Goal: Find specific page/section: Find specific page/section

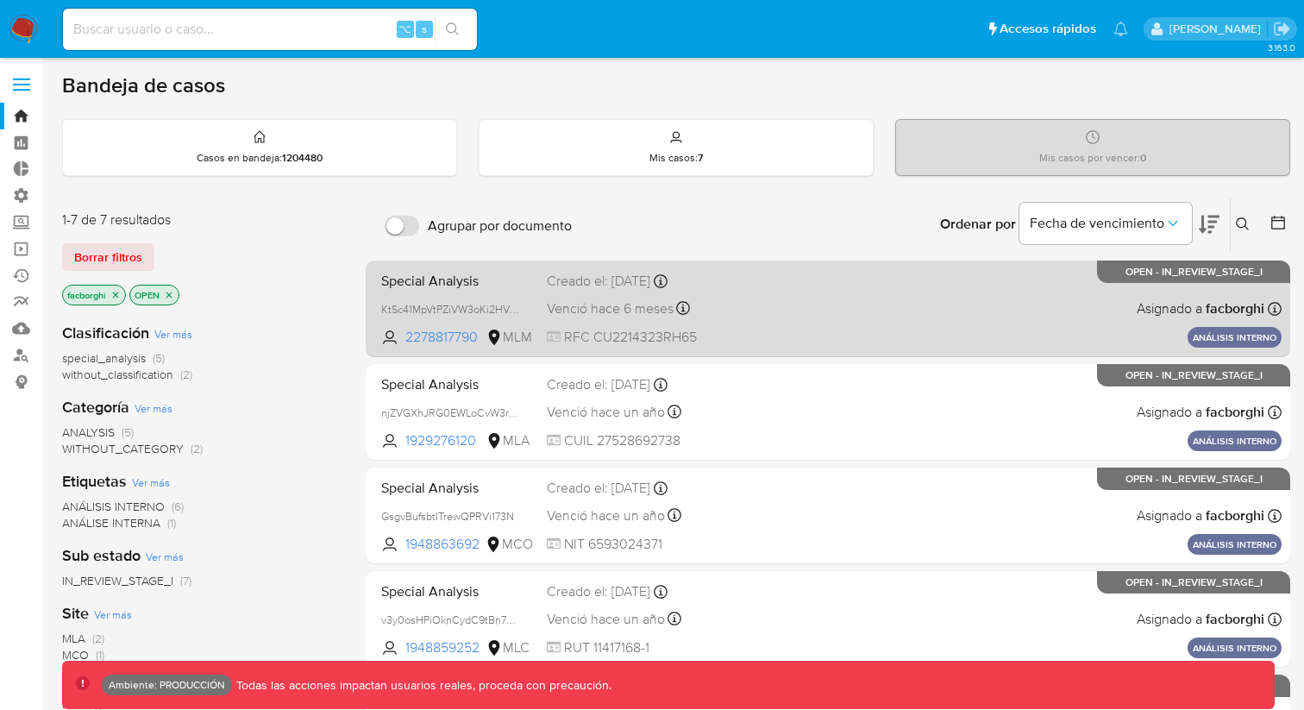
click at [474, 297] on div "Special Analysis KtSc41MpVtPZiVW3oKi2HVpx 2278817790 MLM Creado el: [DATE] Crea…" at bounding box center [827, 308] width 907 height 87
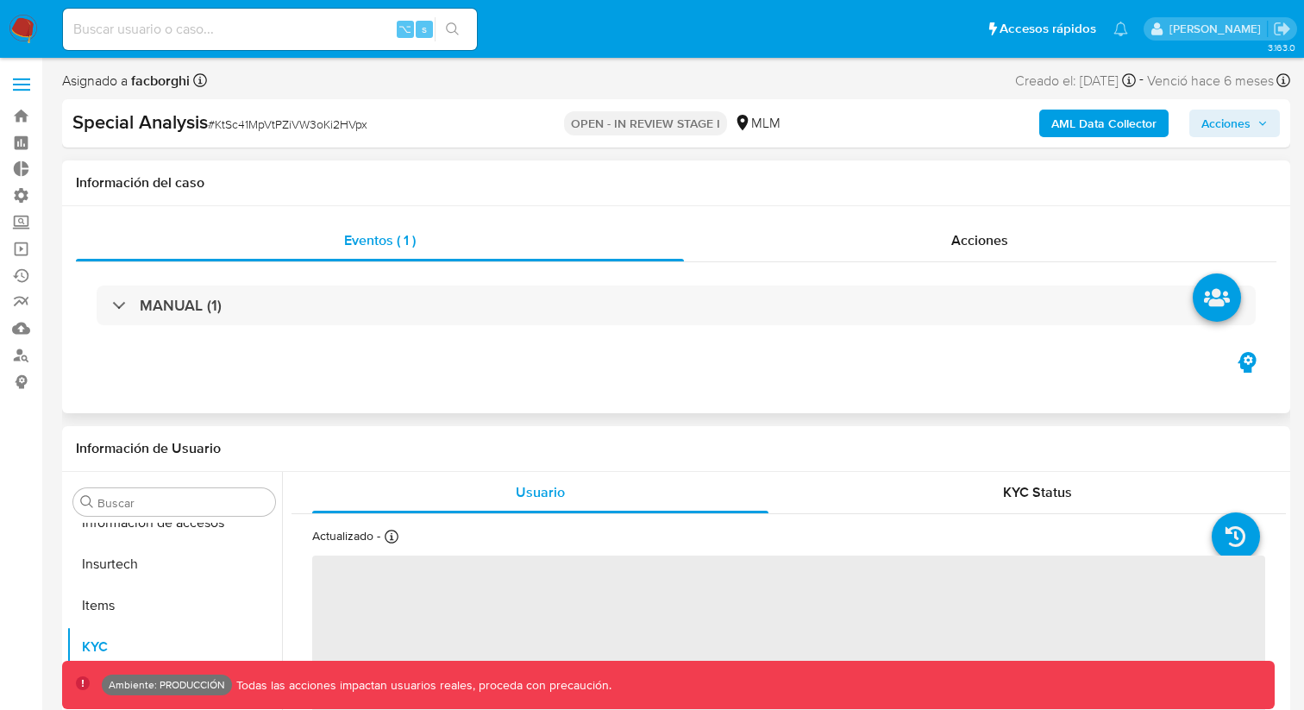
scroll to position [853, 0]
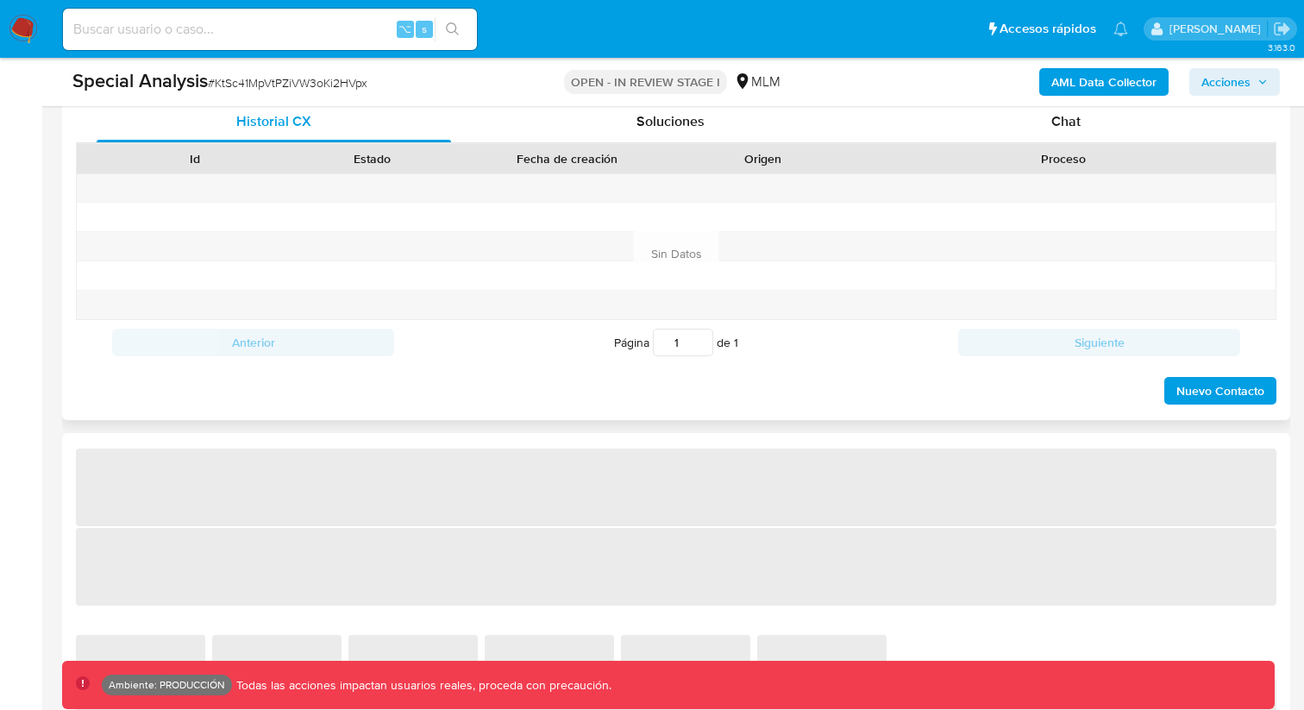
select select "10"
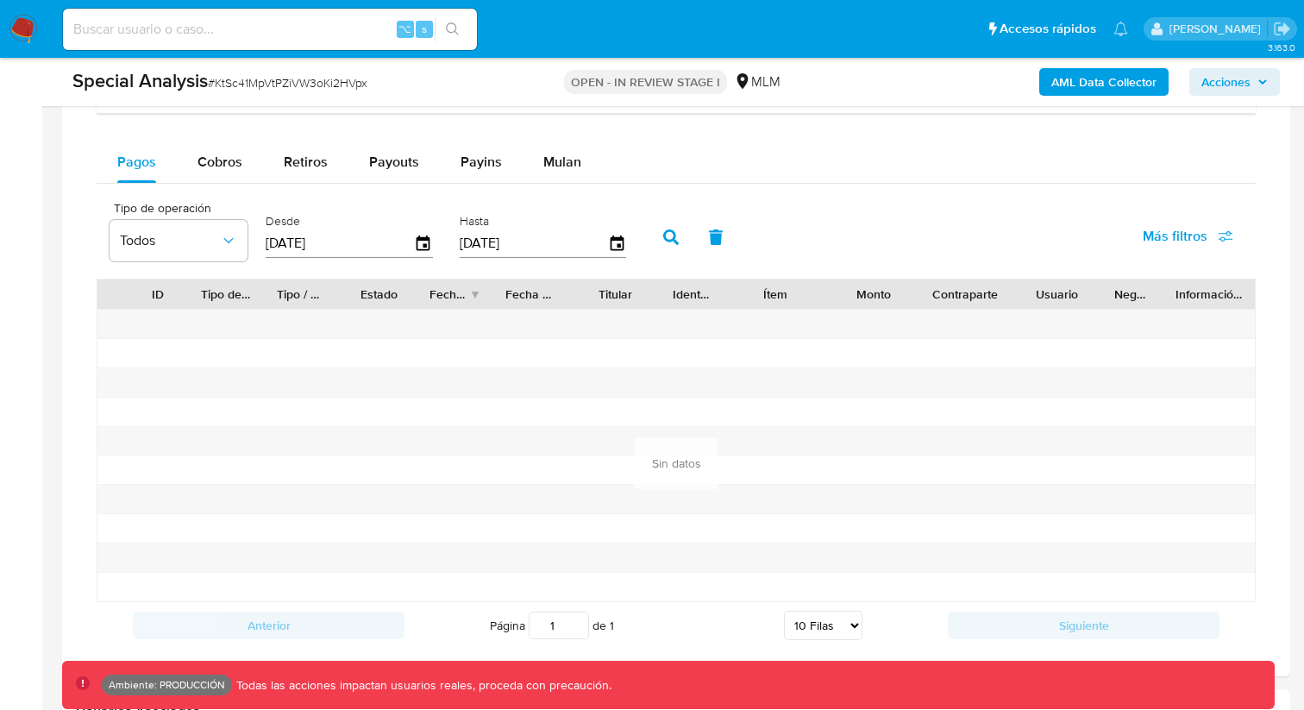
scroll to position [1411, 0]
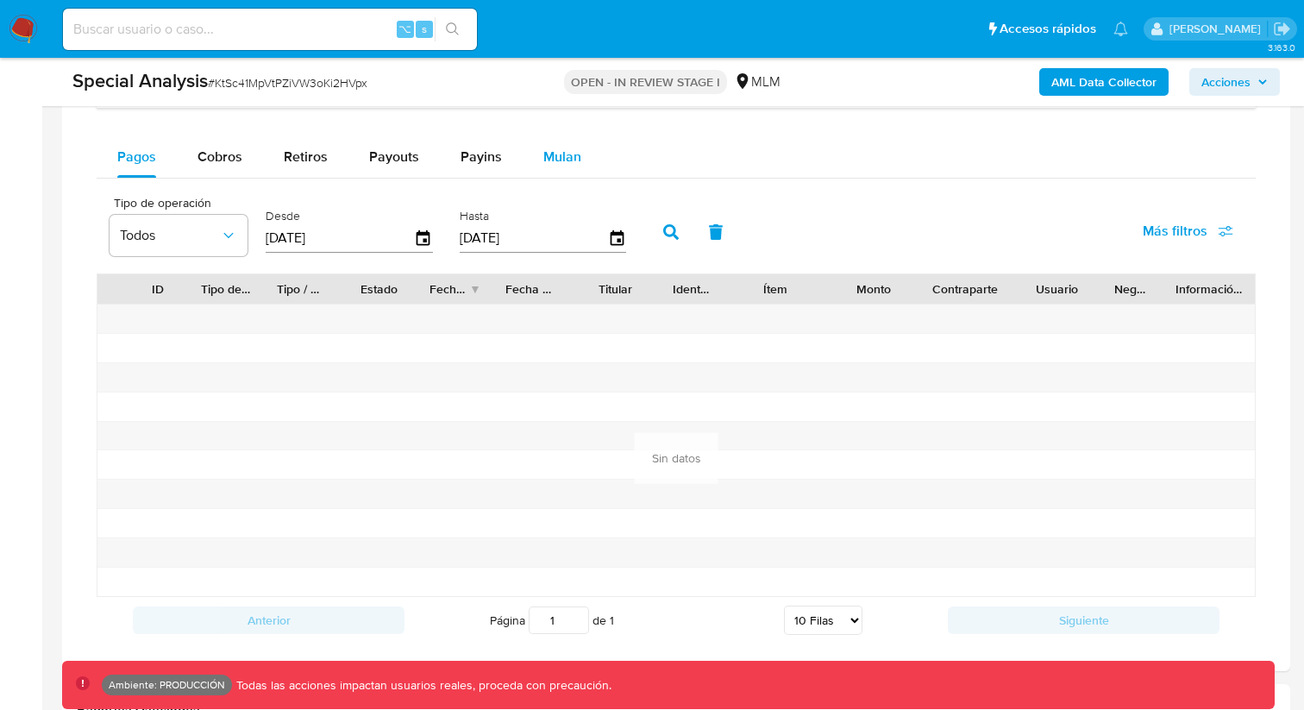
click at [553, 155] on span "Mulan" at bounding box center [562, 157] width 38 height 20
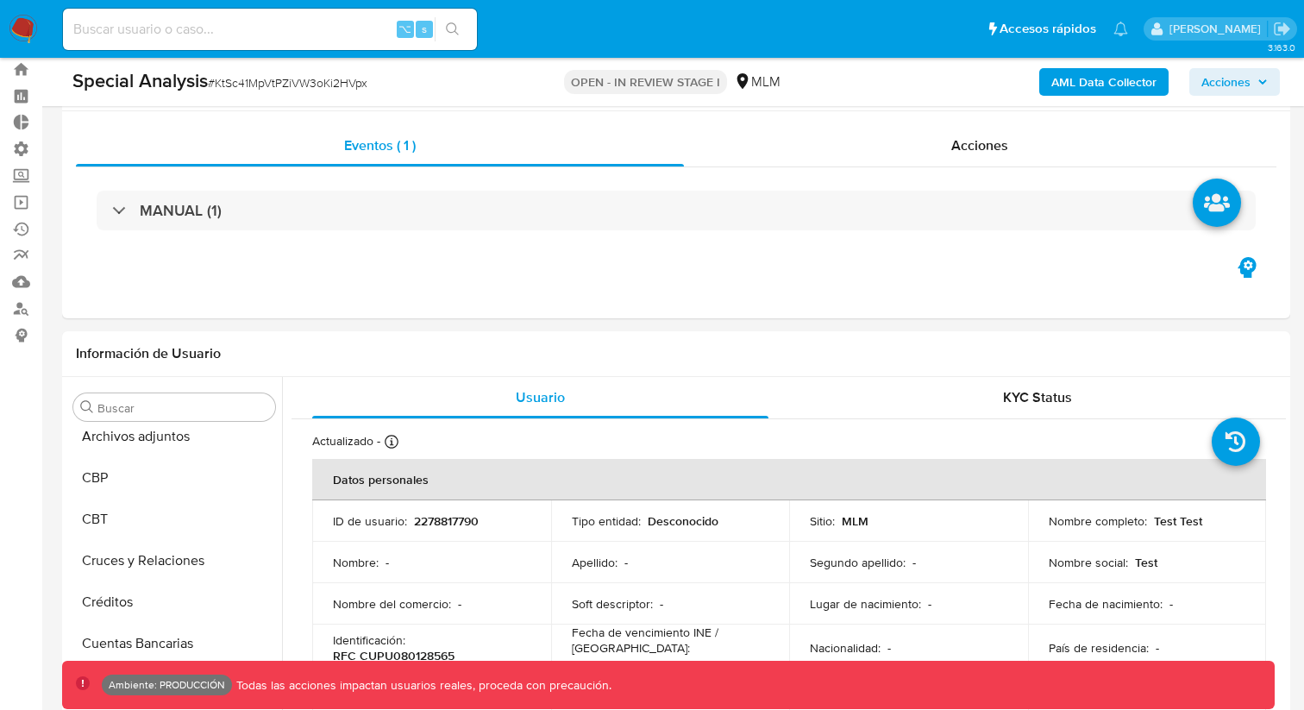
scroll to position [0, 0]
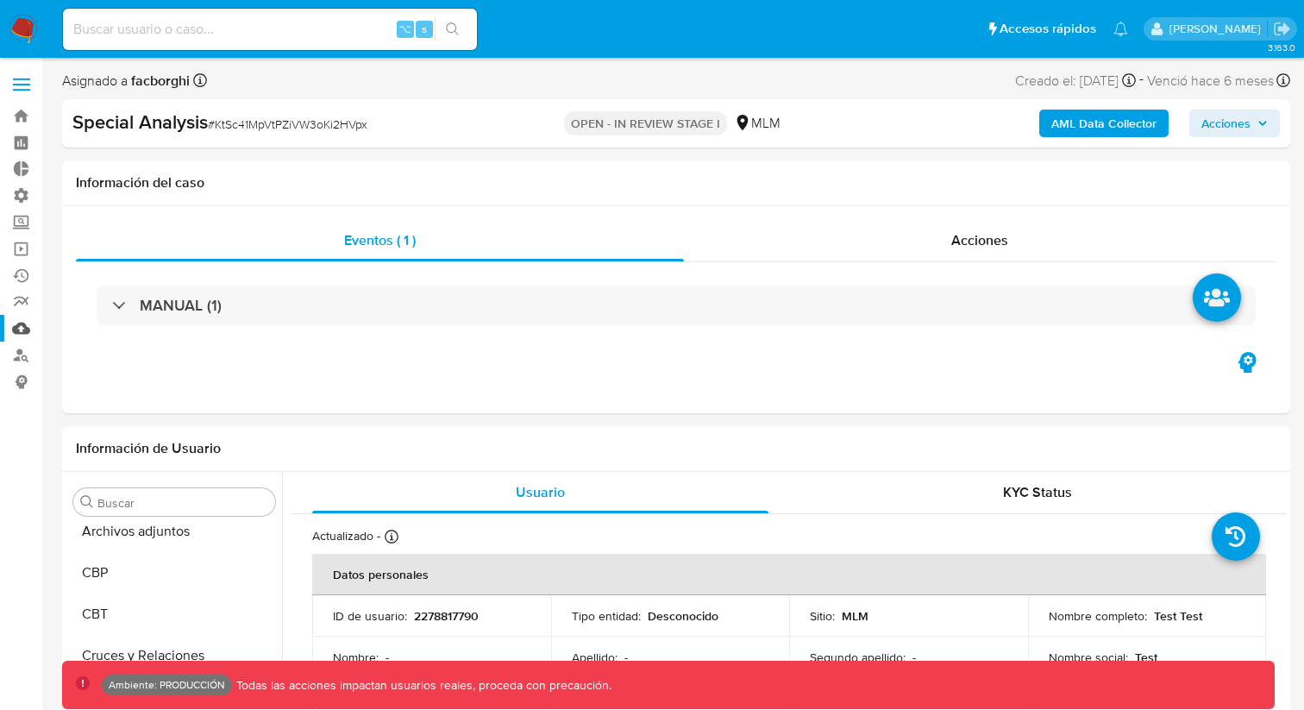
click at [22, 323] on link "Mulan" at bounding box center [102, 328] width 205 height 27
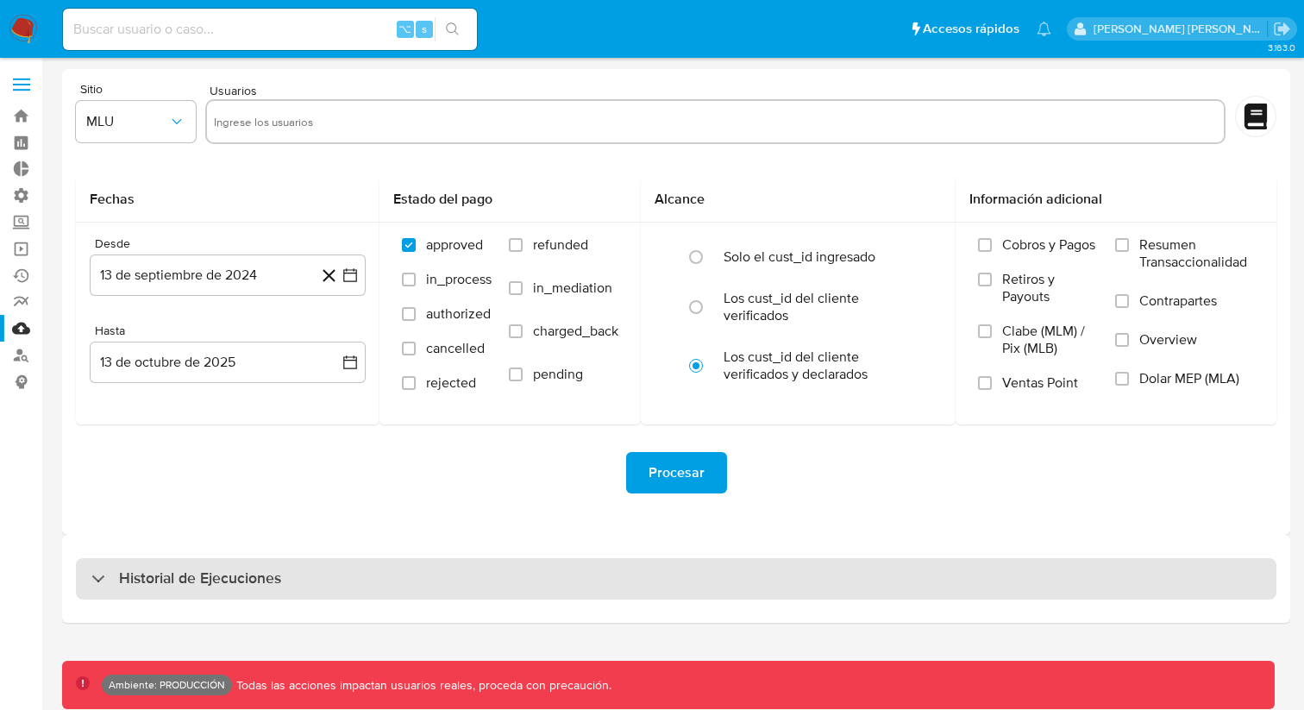
drag, startPoint x: 725, startPoint y: 579, endPoint x: 737, endPoint y: 562, distance: 19.9
click at [725, 579] on div "Historial de Ejecuciones" at bounding box center [676, 578] width 1201 height 41
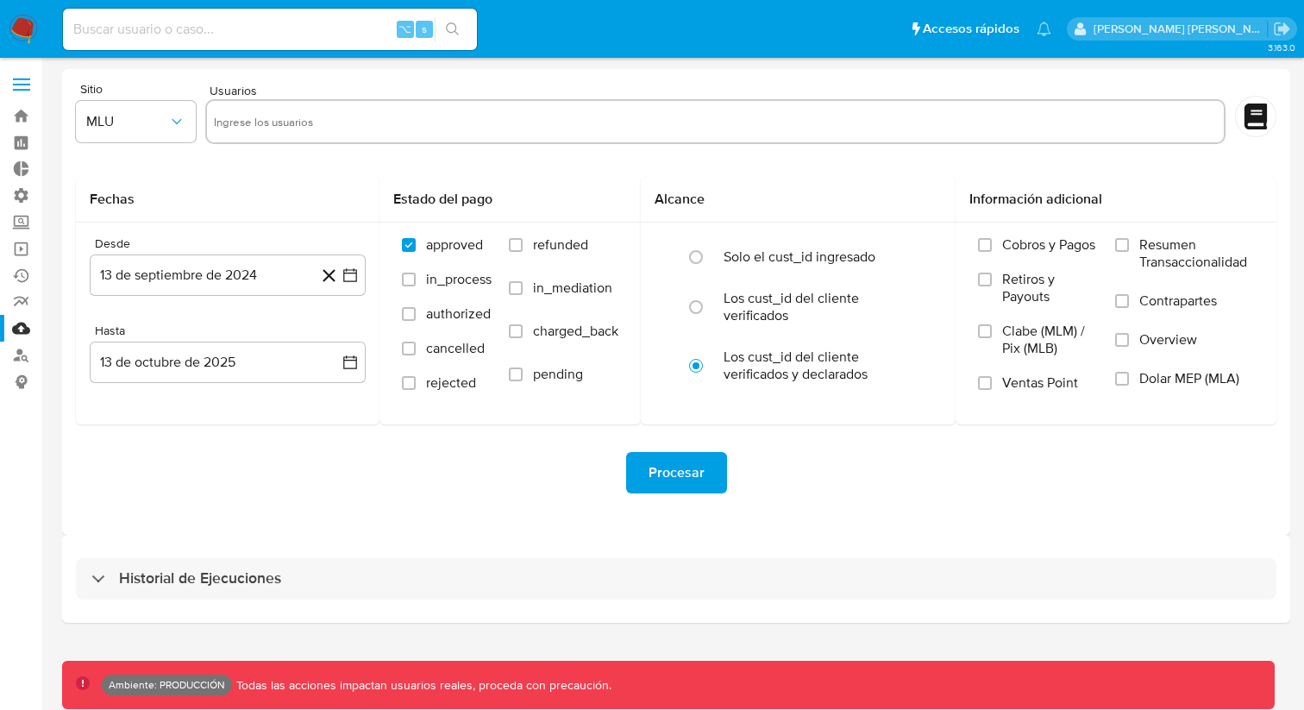
select select "10"
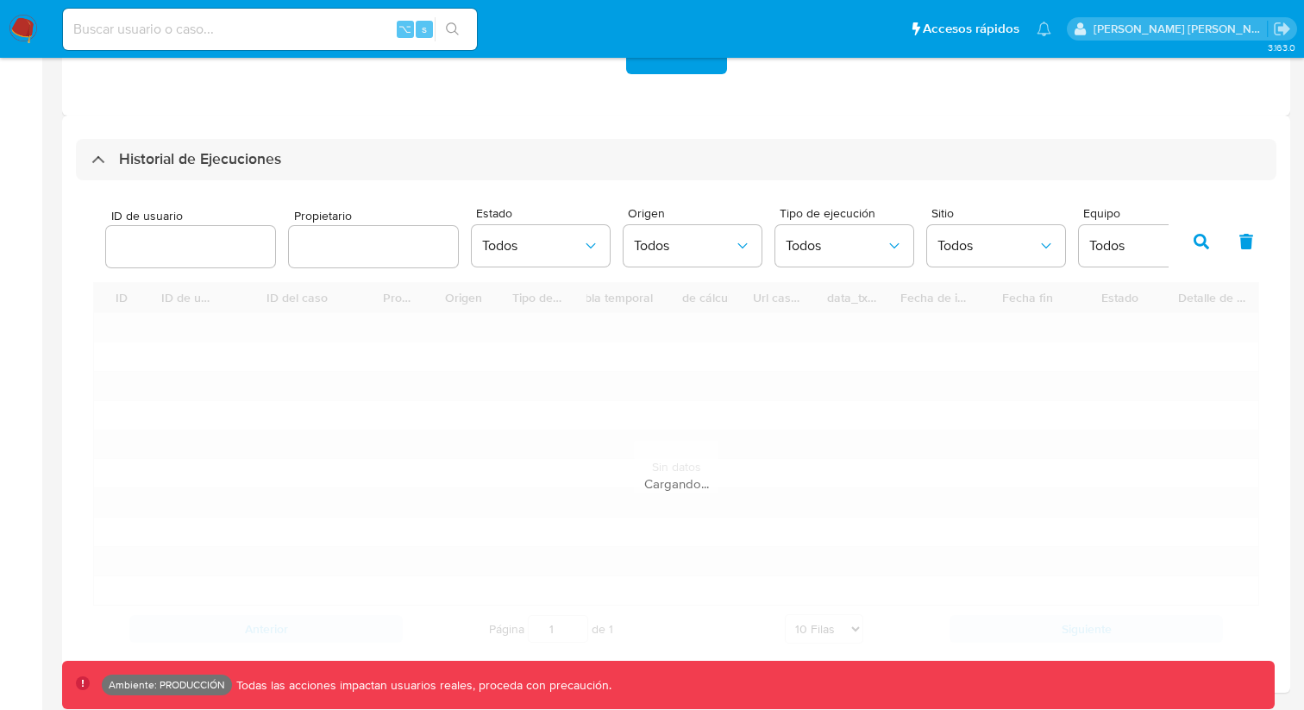
scroll to position [430, 0]
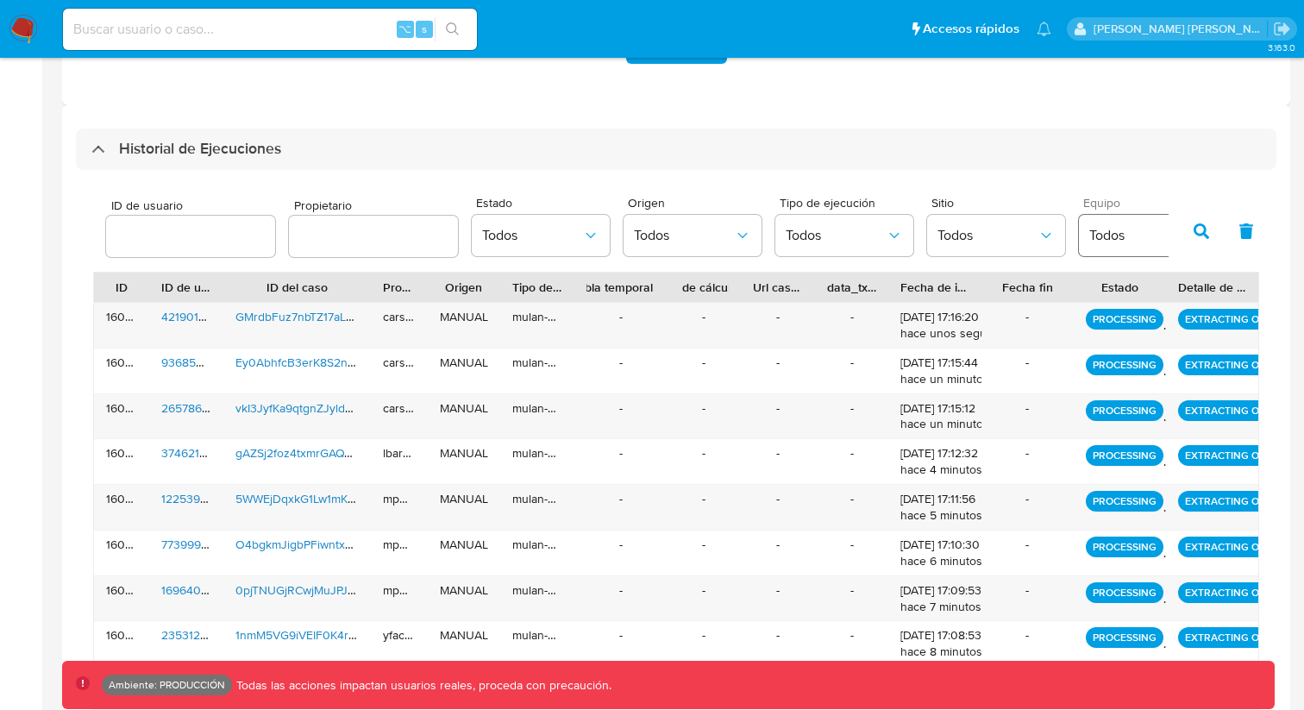
click at [1116, 248] on button "Todos" at bounding box center [1148, 235] width 138 height 41
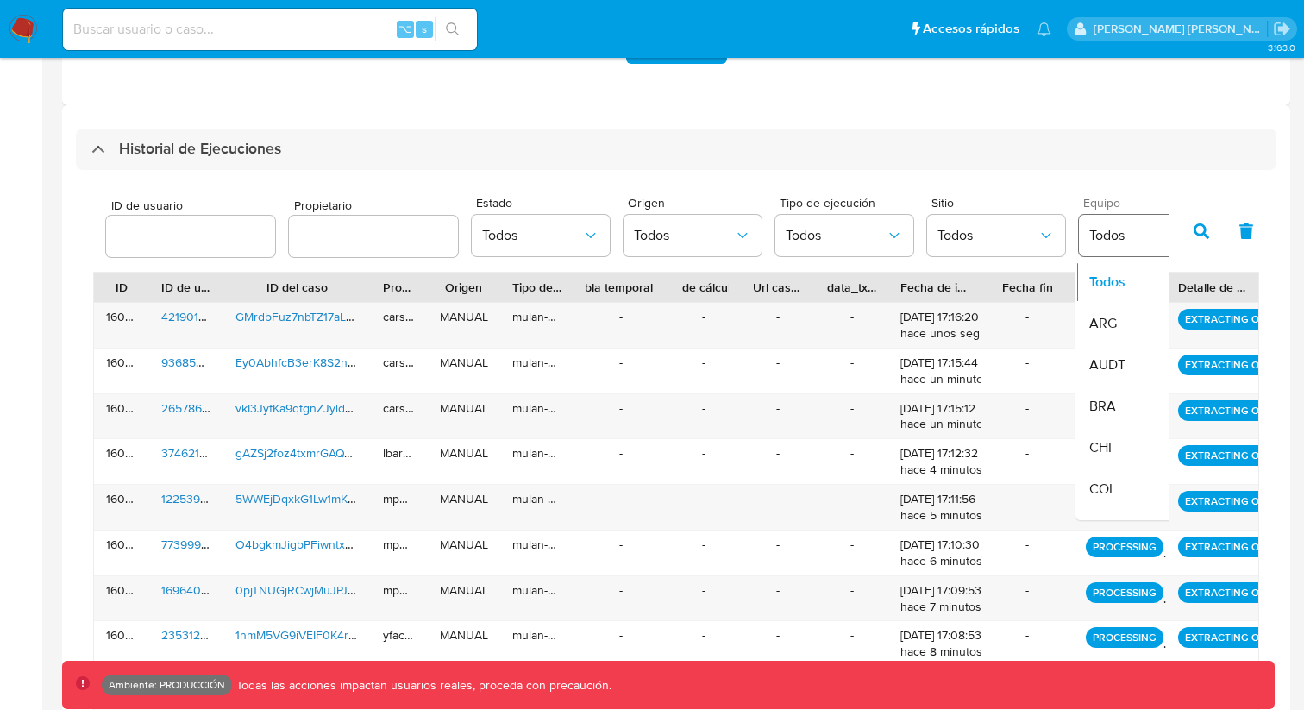
click at [1117, 247] on button "Todos" at bounding box center [1148, 235] width 138 height 41
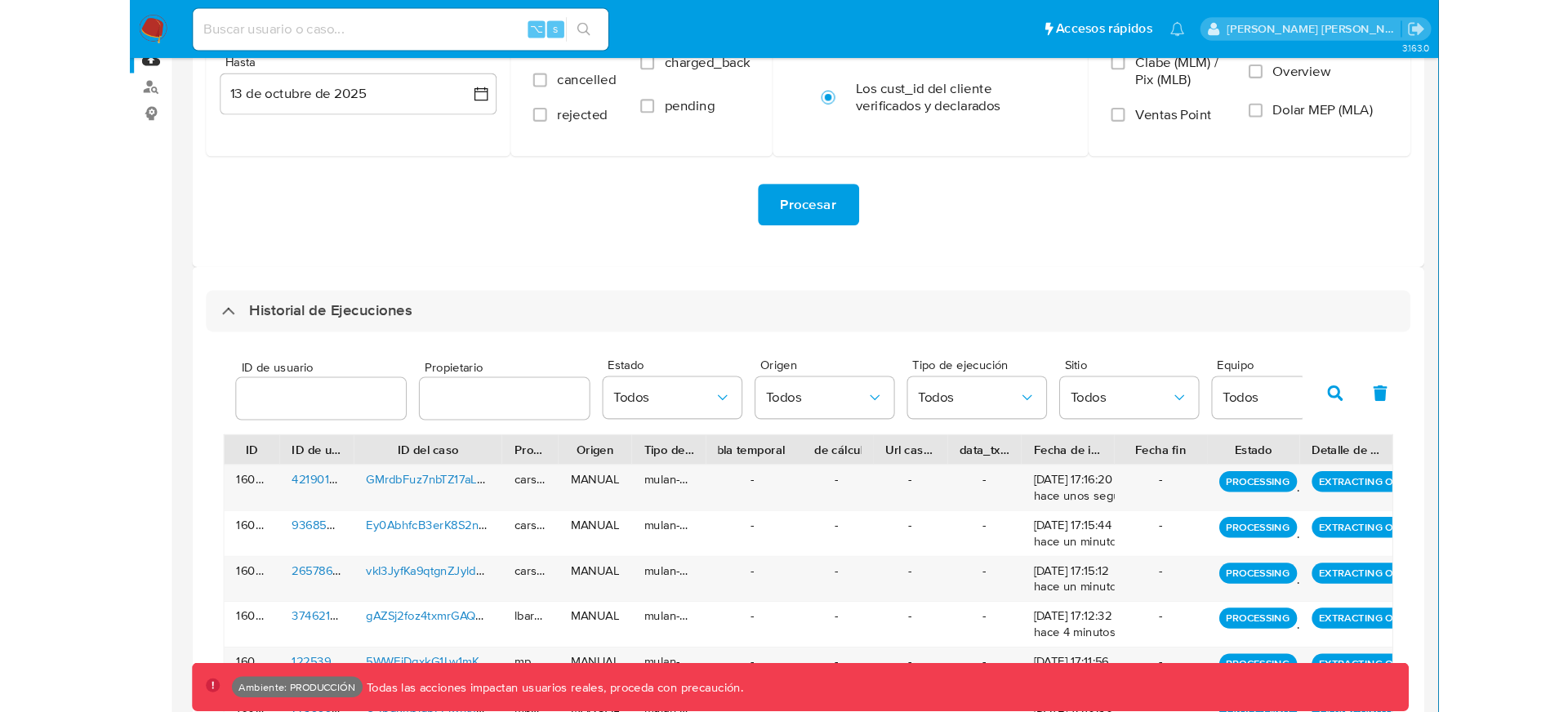
scroll to position [256, 0]
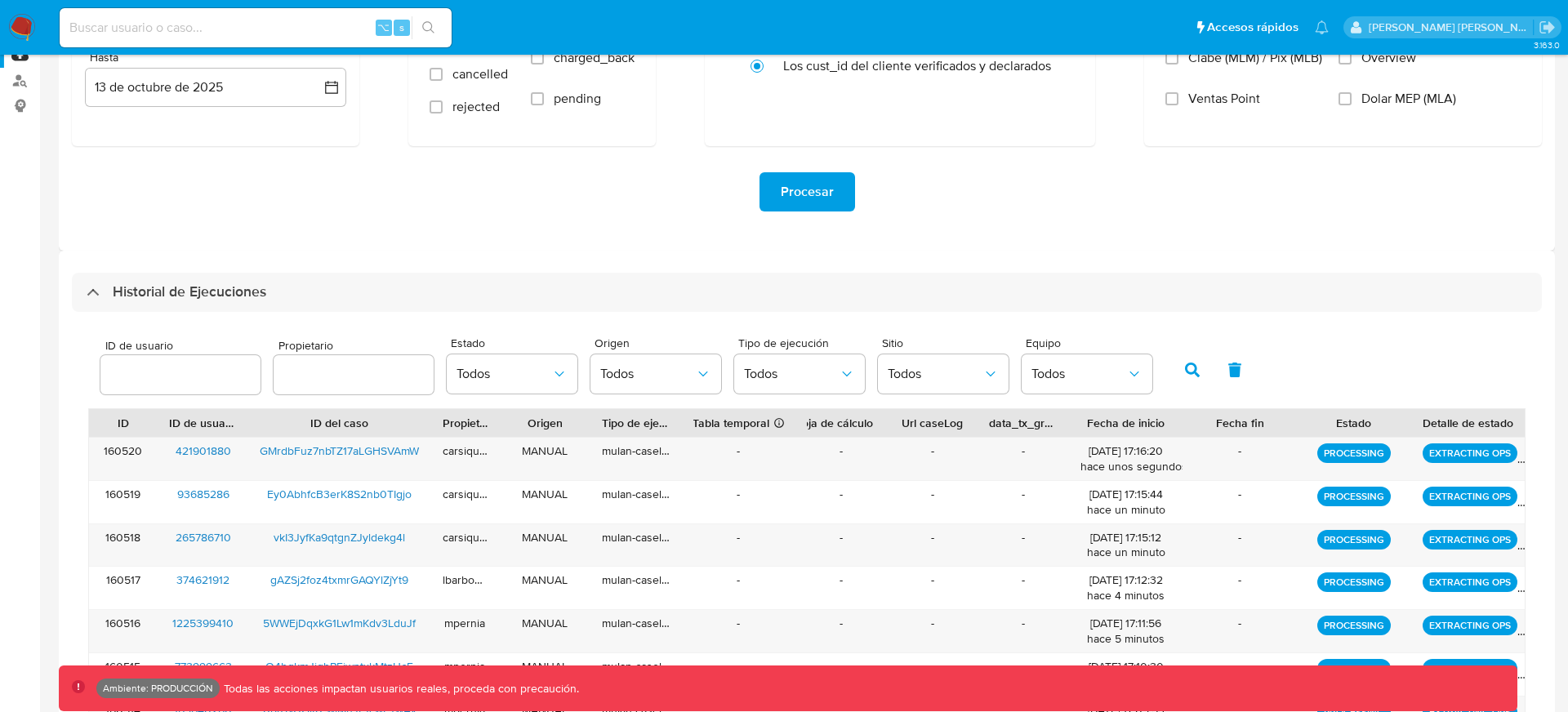
click at [1127, 326] on div "ID de usuario Propietario Estado Todos Origen Todos Tipo de ejecución Todos Sit…" at bounding box center [807, 621] width 1470 height 617
